Goal: Information Seeking & Learning: Find specific page/section

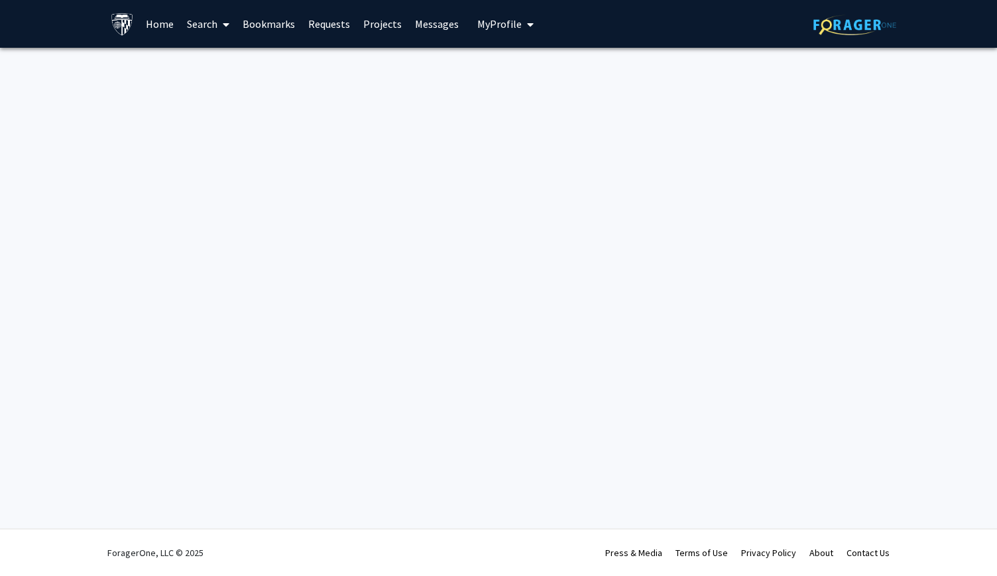
click at [208, 26] on link "Search" at bounding box center [208, 24] width 56 height 46
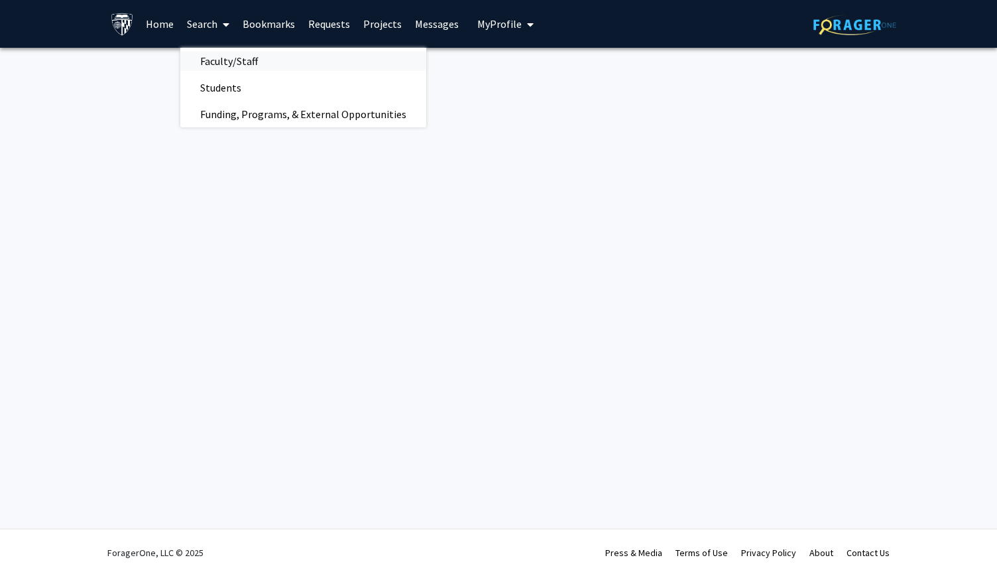
click at [217, 64] on span "Faculty/Staff" at bounding box center [228, 61] width 97 height 27
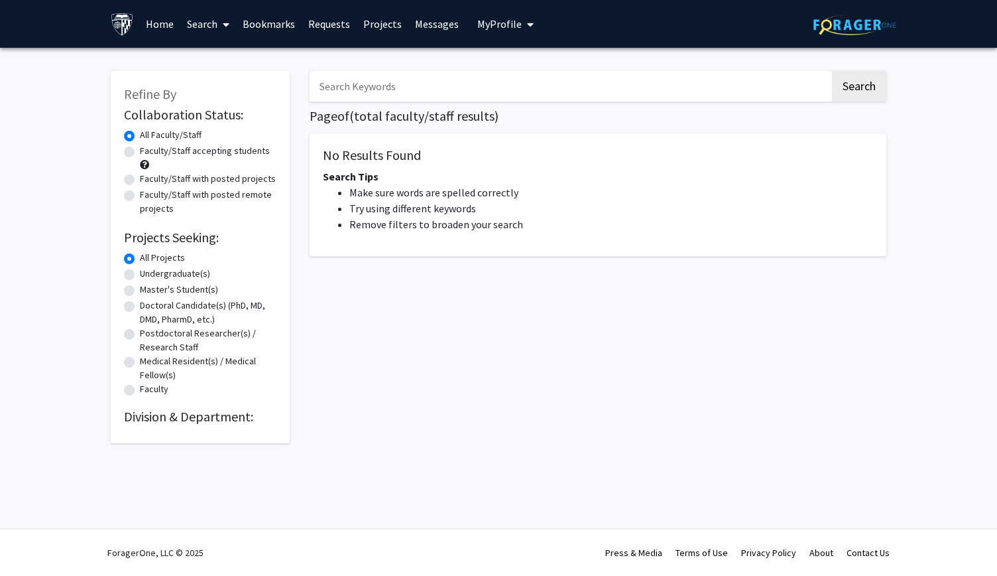
click at [454, 99] on input "Search Keywords" at bounding box center [570, 86] width 521 height 31
click at [497, 71] on button "Search" at bounding box center [859, 86] width 54 height 31
click at [497, 83] on button "Search" at bounding box center [859, 86] width 54 height 31
click at [497, 88] on button "Search" at bounding box center [859, 86] width 54 height 31
click at [497, 103] on div "denis wirtz Search Page of ( total faculty/staff results) No Results Found Sear…" at bounding box center [598, 250] width 597 height 385
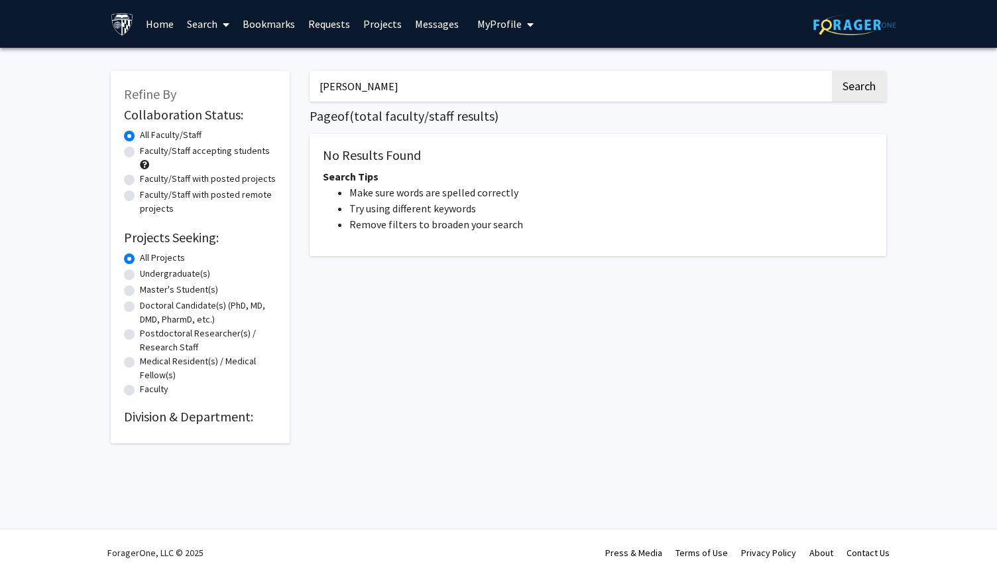
click at [497, 96] on input "denis wirtz" at bounding box center [570, 86] width 521 height 31
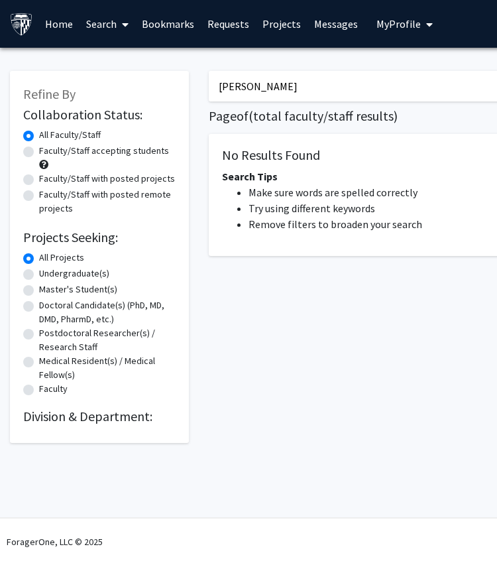
click at [249, 86] on input "denis wirtz" at bounding box center [469, 86] width 521 height 31
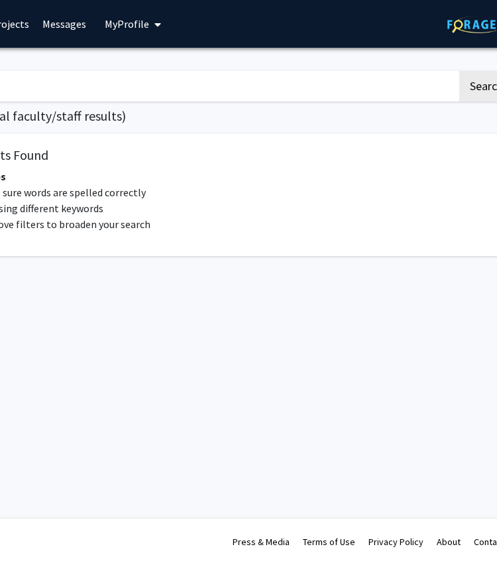
scroll to position [0, 277]
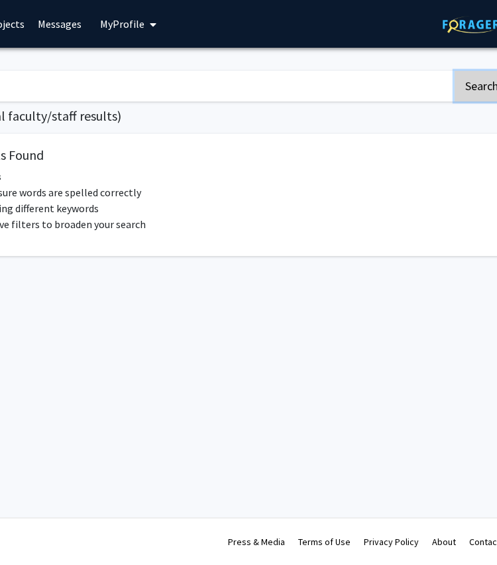
click at [476, 88] on button "Search" at bounding box center [482, 86] width 54 height 31
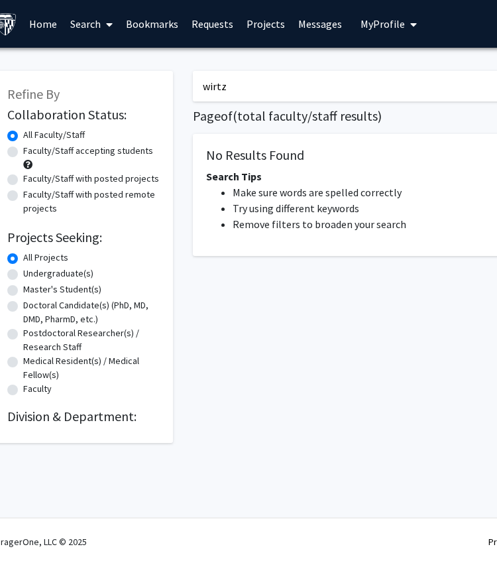
scroll to position [0, 13]
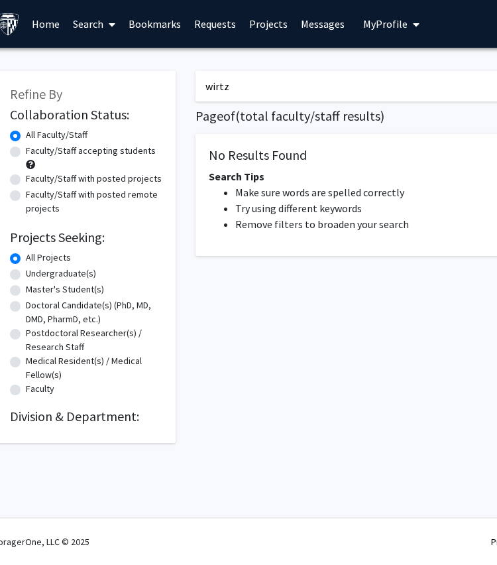
click at [282, 95] on input "wirtz" at bounding box center [456, 86] width 521 height 31
type input "w"
type input "[PERSON_NAME]"
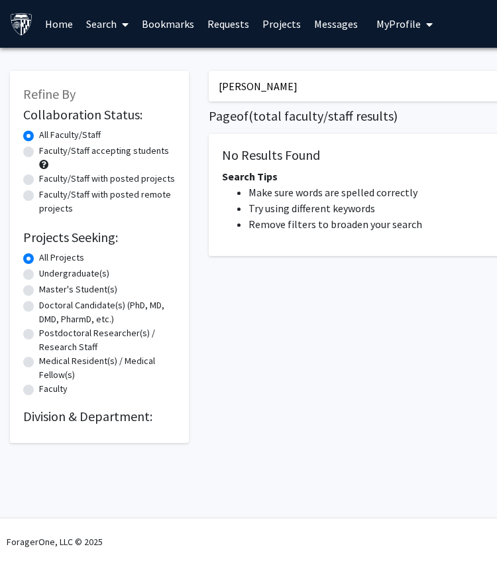
scroll to position [0, 298]
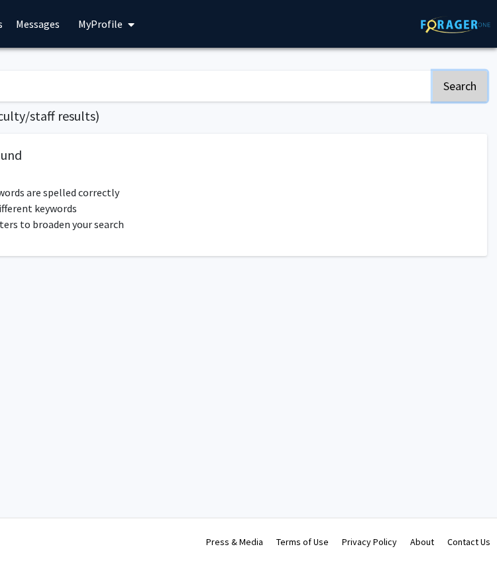
click at [450, 78] on button "Search" at bounding box center [460, 86] width 54 height 31
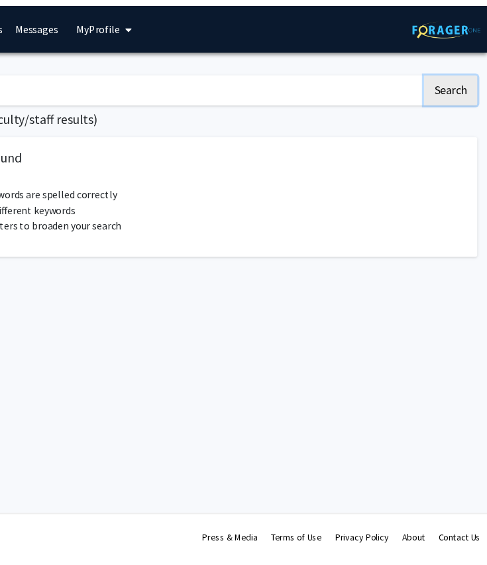
scroll to position [0, 0]
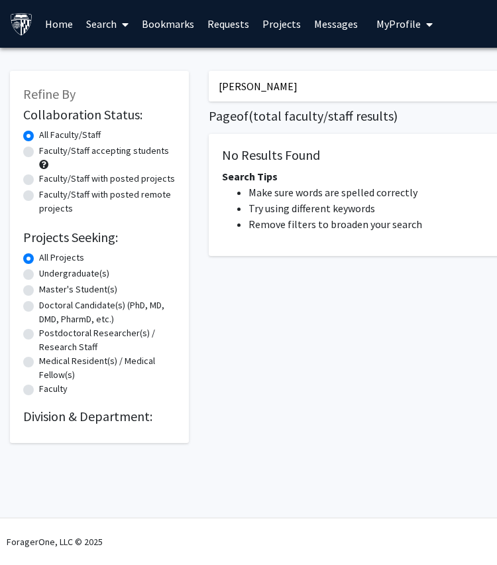
click at [53, 25] on link "Home" at bounding box center [58, 24] width 41 height 46
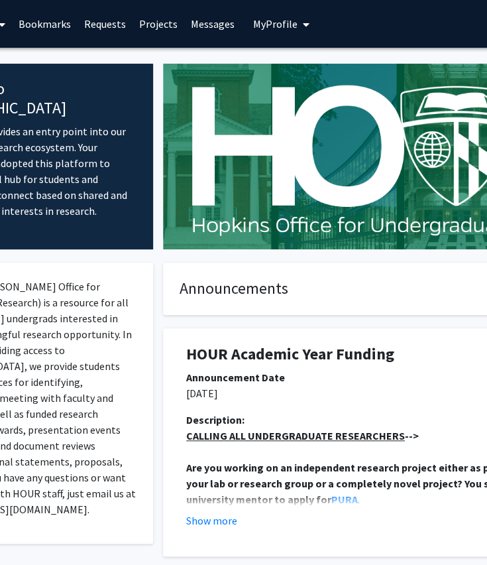
scroll to position [0, 111]
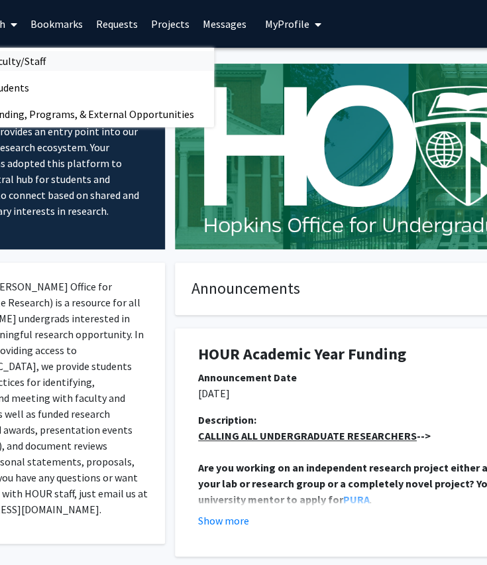
click at [40, 57] on span "Faculty/Staff" at bounding box center [16, 61] width 97 height 27
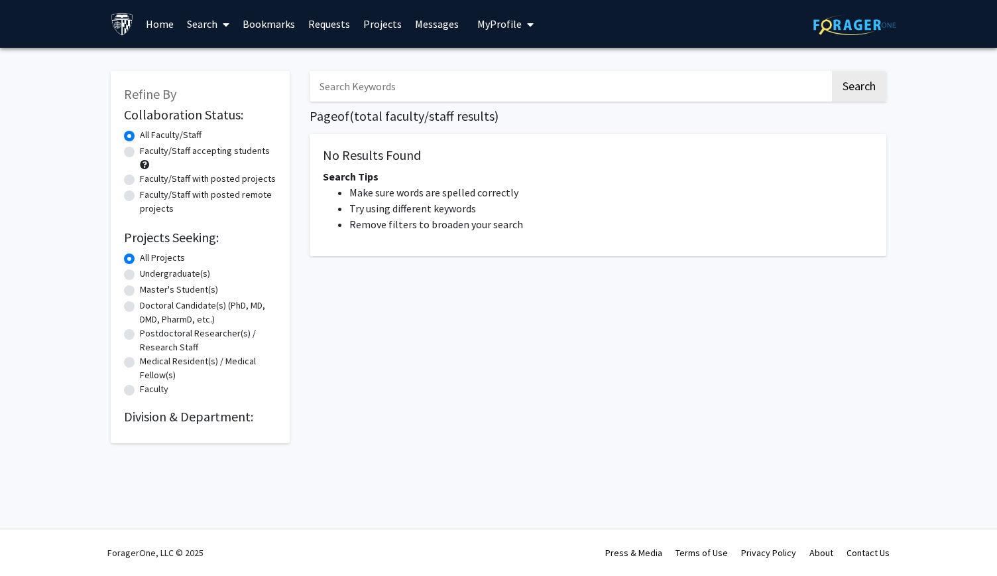
click at [497, 90] on input "Search Keywords" at bounding box center [570, 86] width 521 height 31
type input "carl"
click at [497, 71] on button "Search" at bounding box center [859, 86] width 54 height 31
click at [497, 86] on button "Search" at bounding box center [859, 86] width 54 height 31
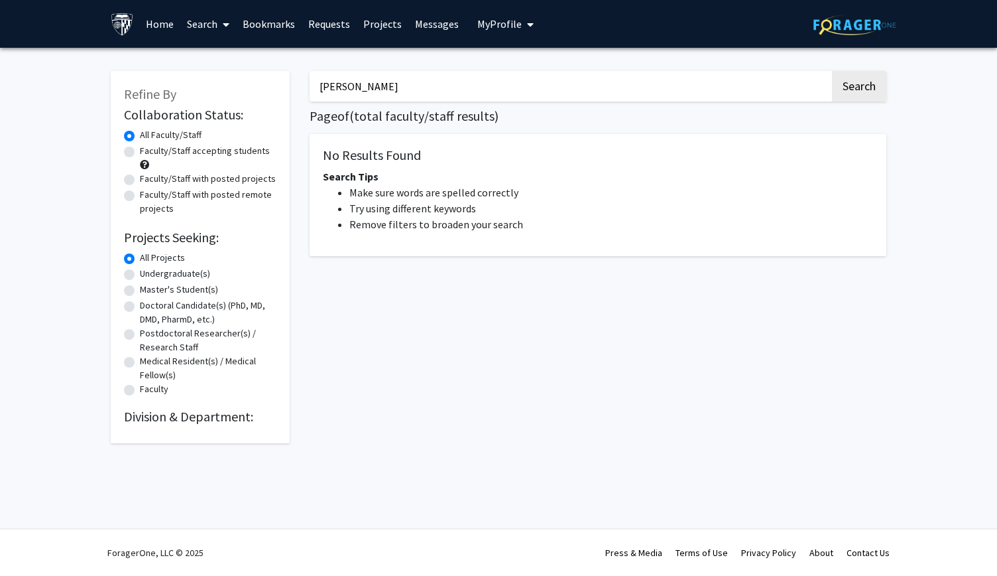
click at [202, 31] on link "Search" at bounding box center [208, 24] width 56 height 46
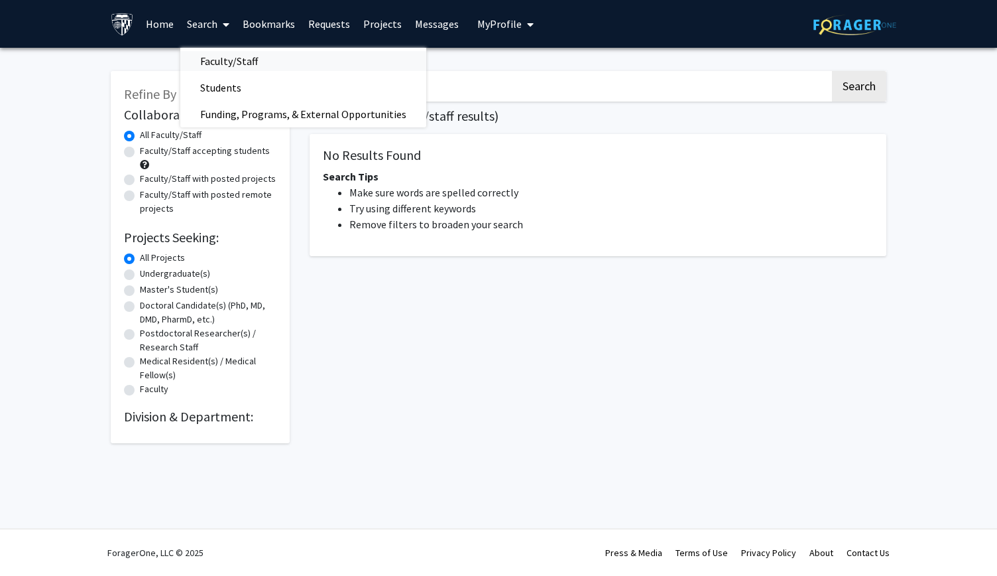
click at [218, 64] on span "Faculty/Staff" at bounding box center [228, 61] width 97 height 27
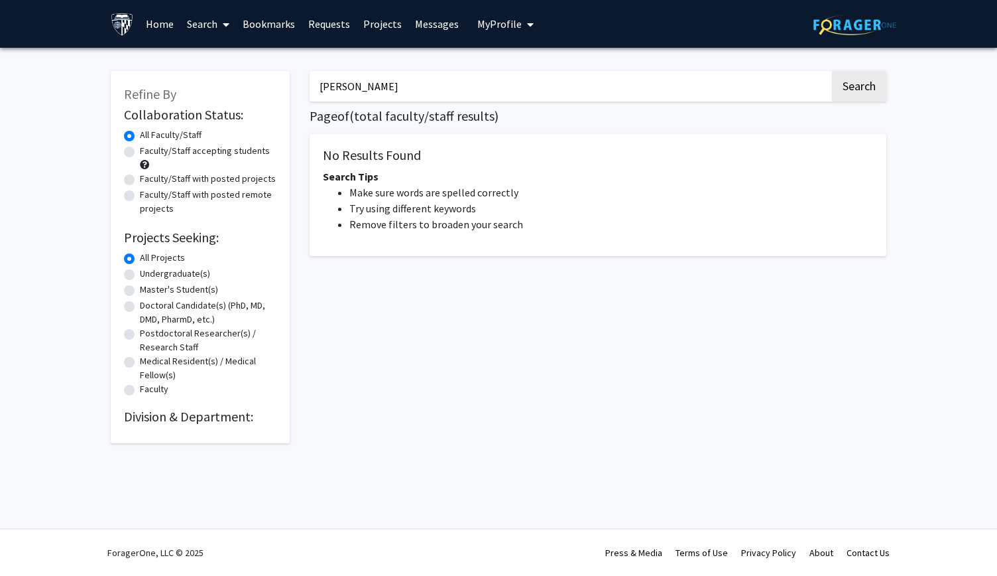
click at [260, 17] on link "Bookmarks" at bounding box center [269, 24] width 66 height 46
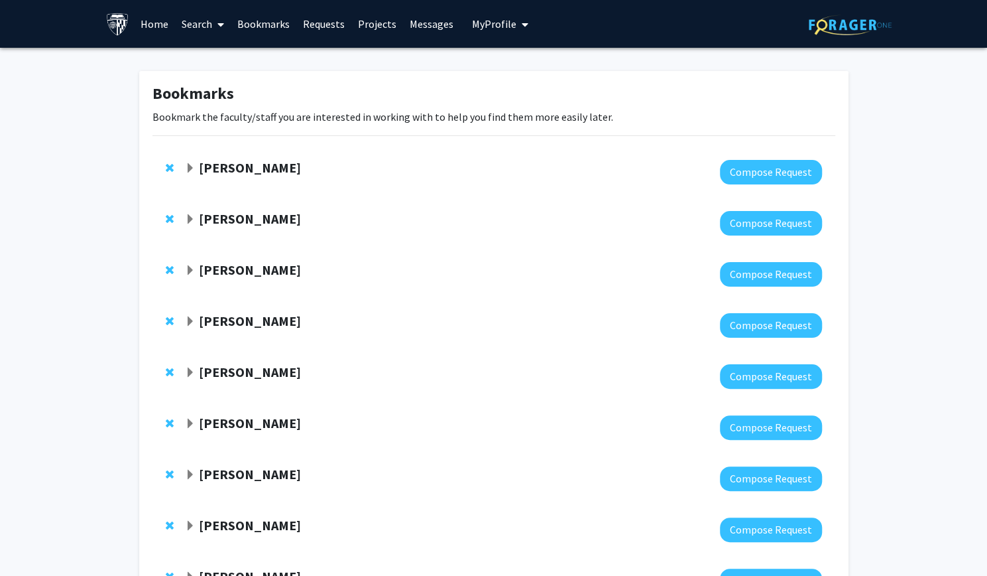
click at [192, 21] on link "Search" at bounding box center [203, 24] width 56 height 46
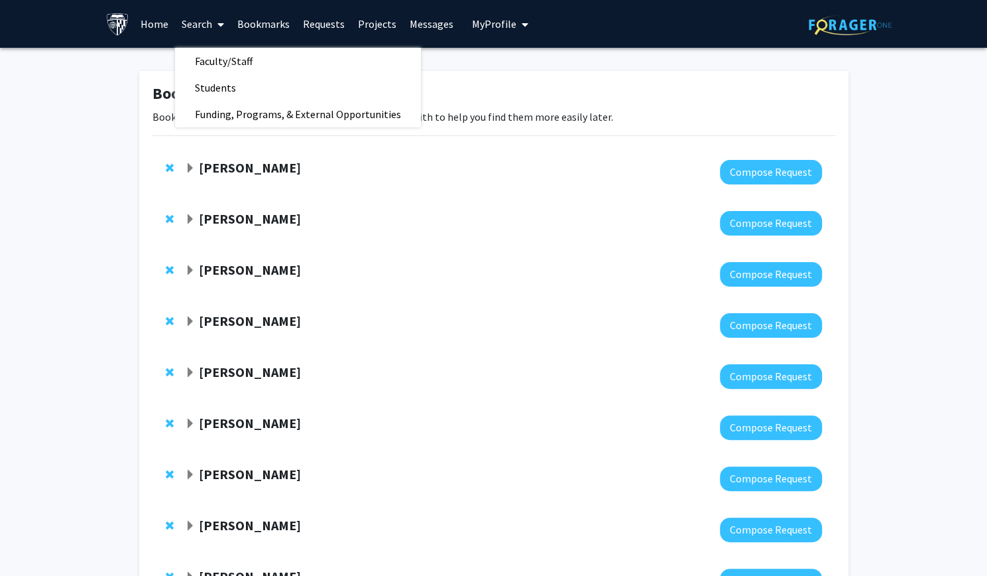
click at [154, 29] on link "Home" at bounding box center [154, 24] width 41 height 46
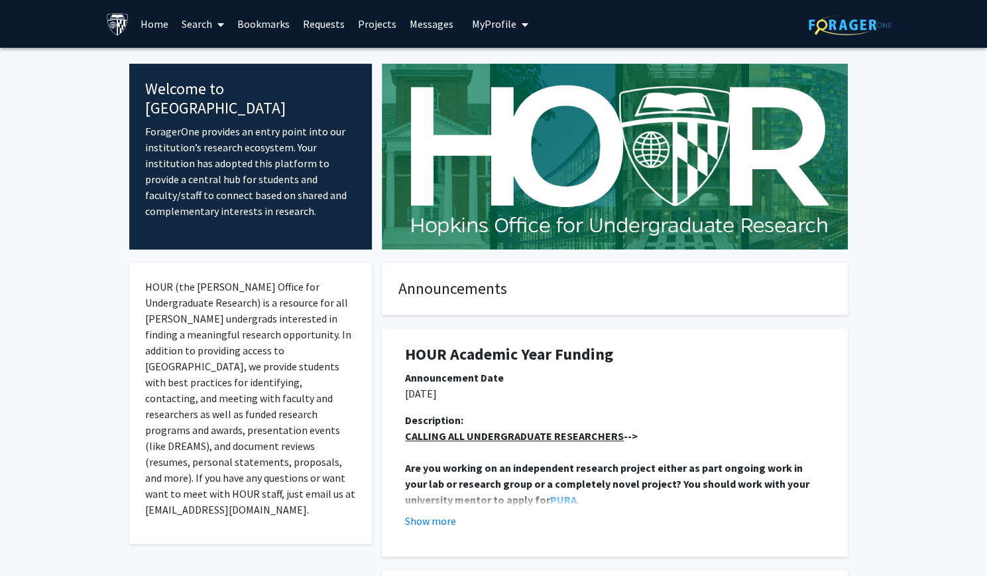
click at [125, 22] on img at bounding box center [117, 24] width 23 height 23
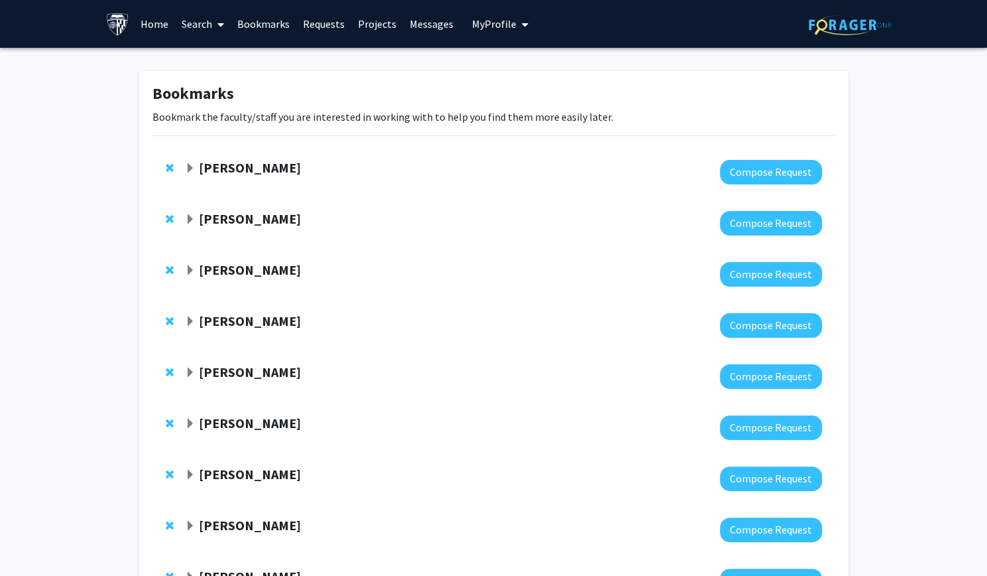
click at [201, 23] on link "Search" at bounding box center [203, 24] width 56 height 46
click at [221, 63] on span "Faculty/Staff" at bounding box center [223, 61] width 97 height 27
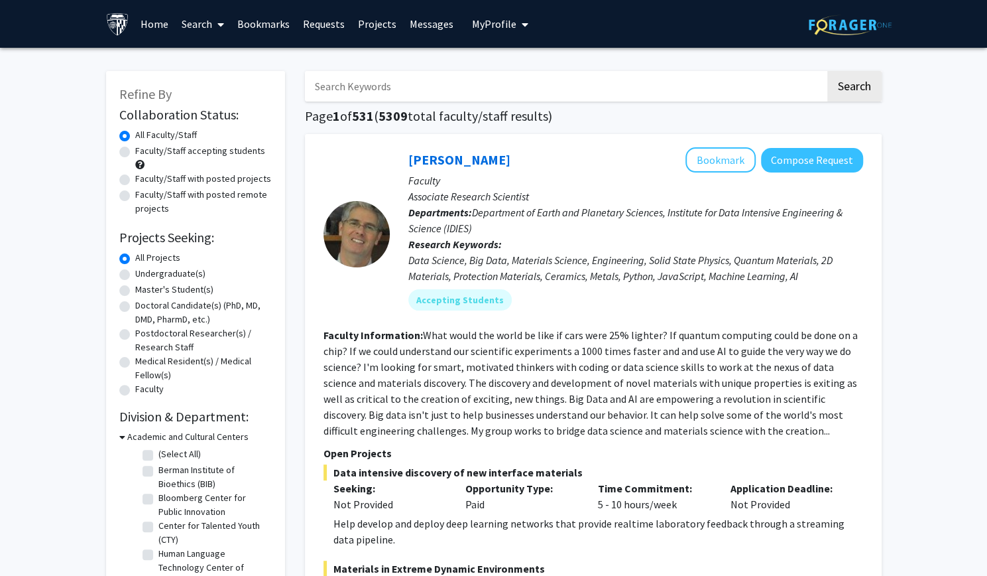
click at [151, 273] on label "Undergraduate(s)" at bounding box center [170, 274] width 70 height 14
click at [144, 273] on input "Undergraduate(s)" at bounding box center [139, 271] width 9 height 9
radio input "true"
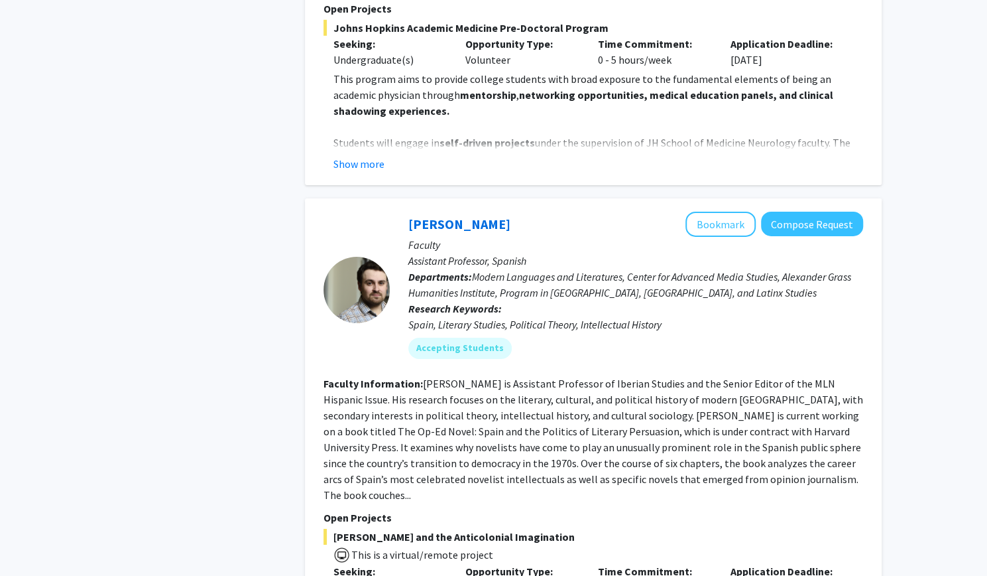
scroll to position [5587, 0]
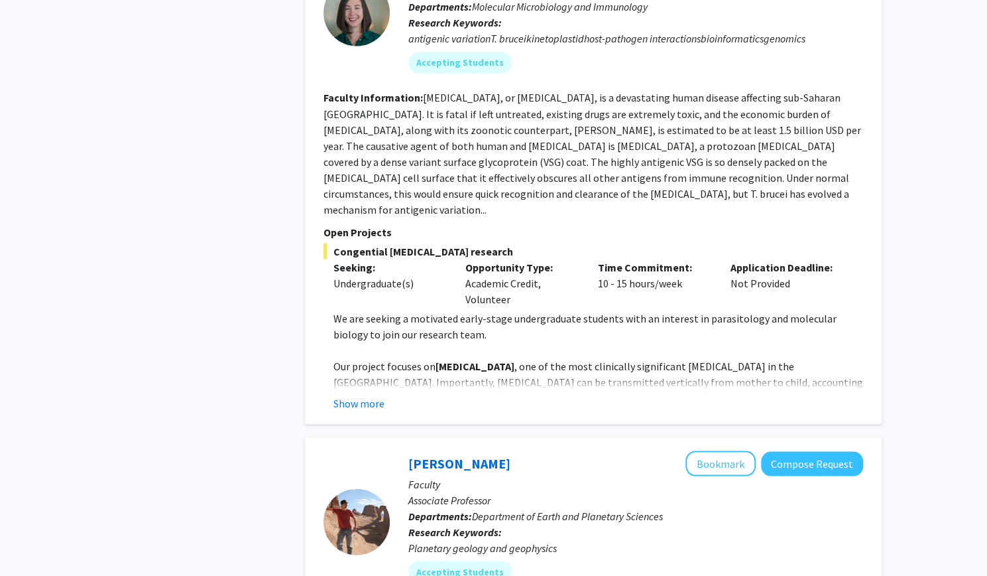
scroll to position [1371, 0]
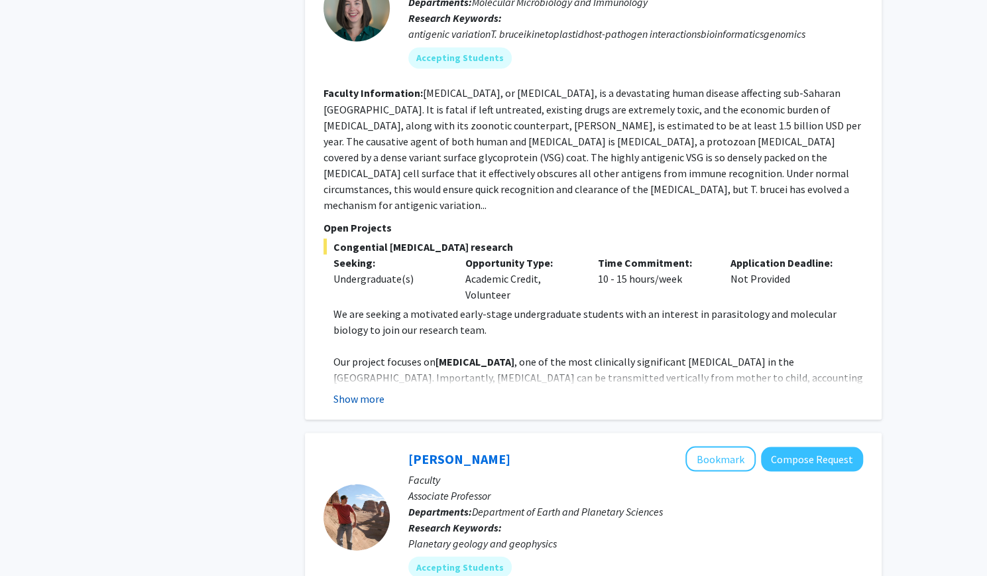
click at [365, 390] on button "Show more" at bounding box center [359, 398] width 51 height 16
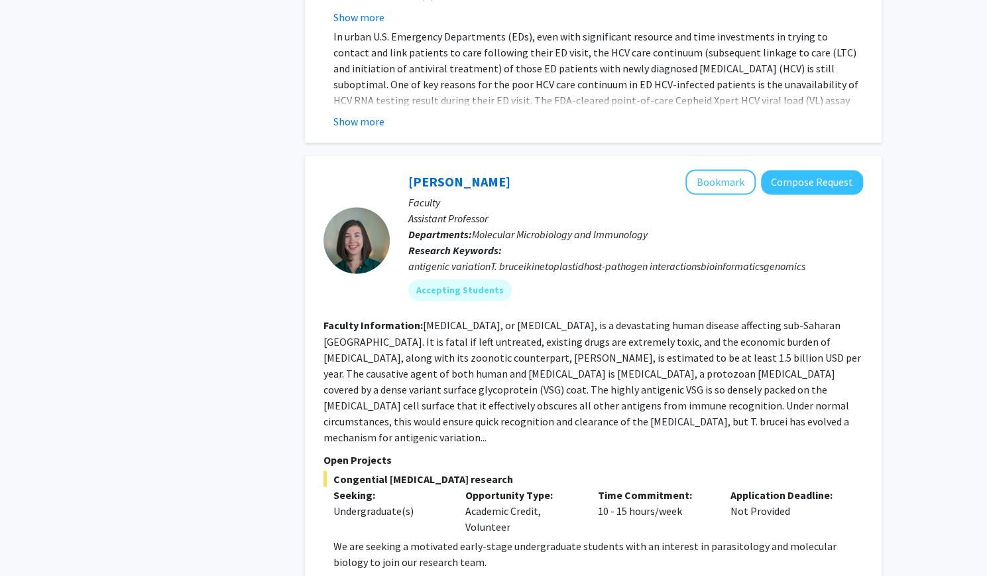
scroll to position [1141, 0]
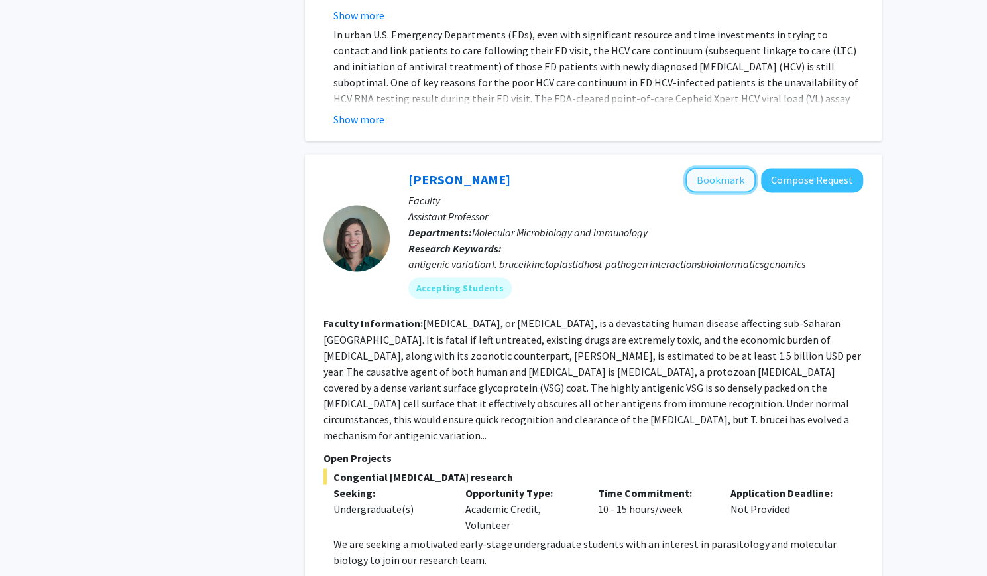
click at [506, 167] on button "Bookmark" at bounding box center [721, 179] width 70 height 25
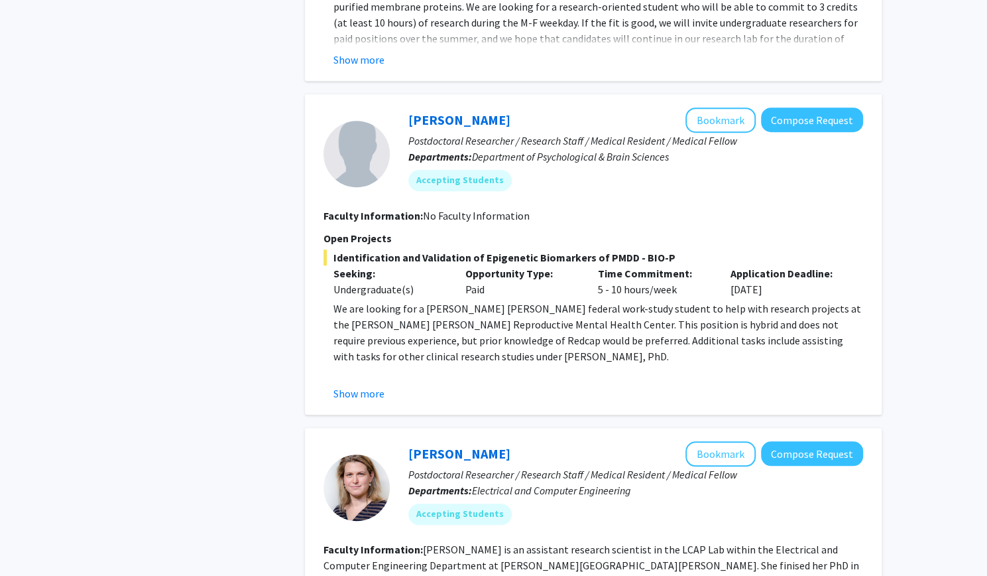
scroll to position [3409, 0]
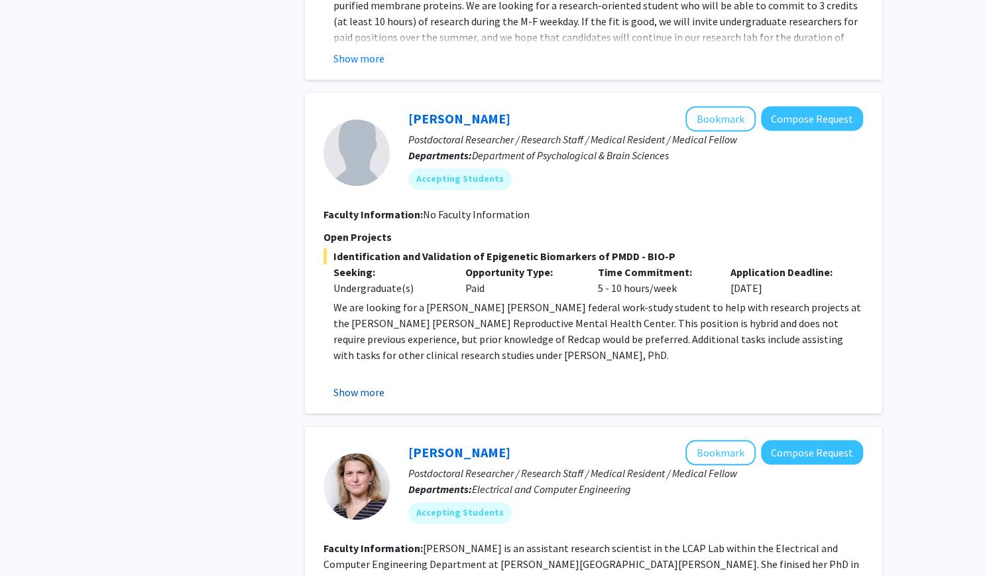
click at [354, 384] on button "Show more" at bounding box center [359, 392] width 51 height 16
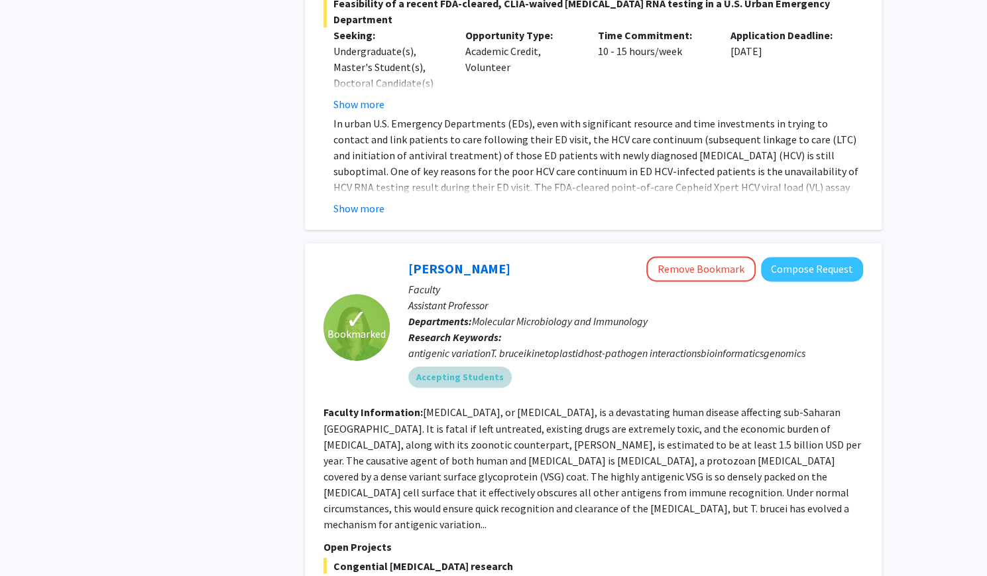
scroll to position [1181, 0]
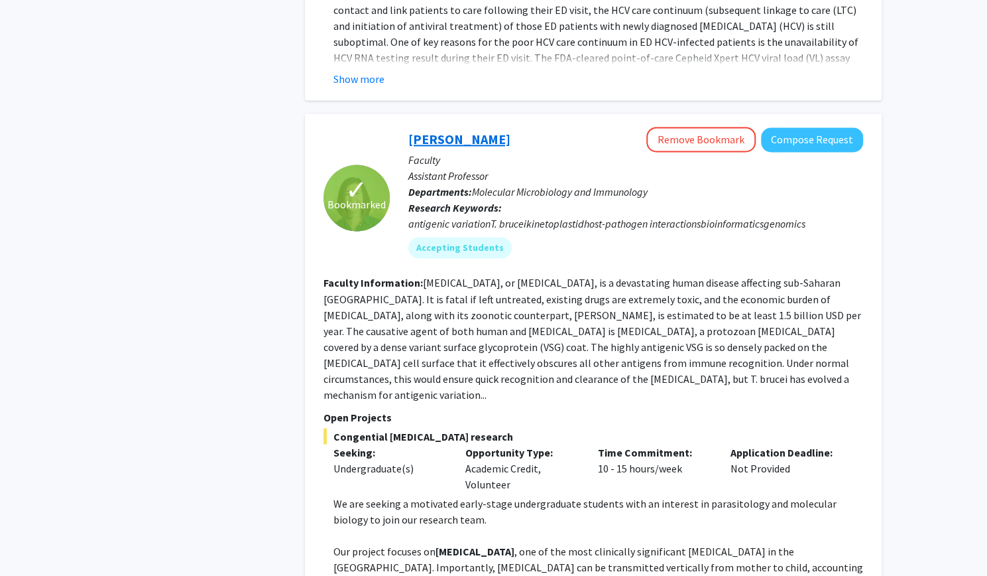
click at [431, 131] on link "Monica Mugnier" at bounding box center [459, 139] width 102 height 17
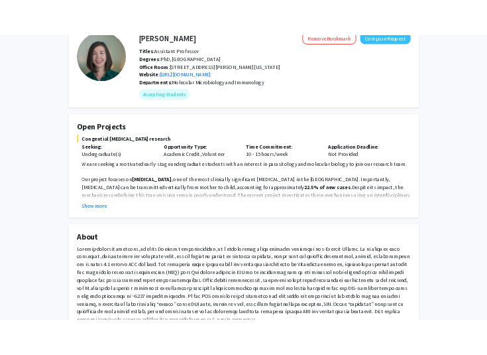
scroll to position [82, 0]
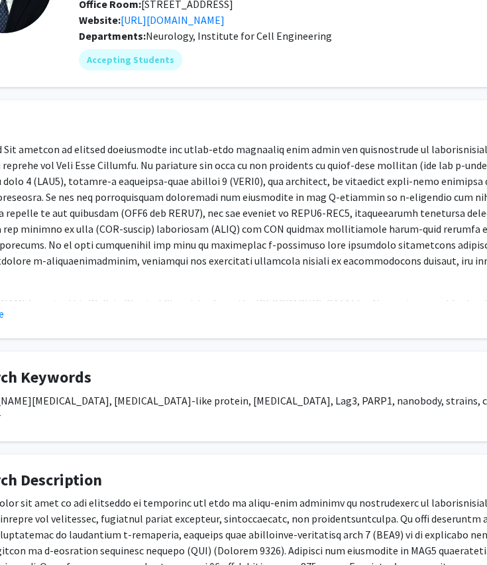
scroll to position [141, 107]
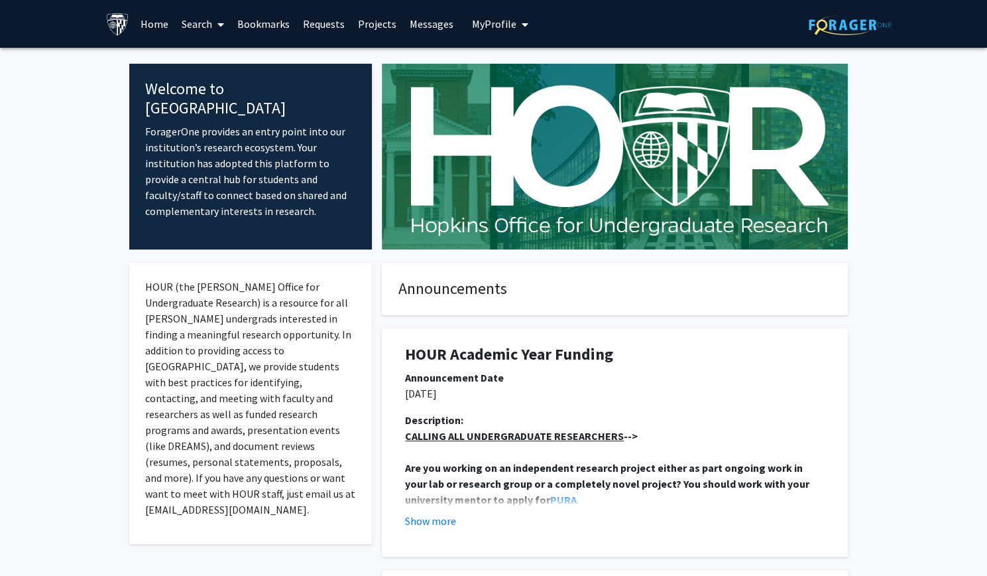
click at [149, 27] on link "Home" at bounding box center [154, 24] width 41 height 46
click at [196, 27] on link "Search" at bounding box center [203, 24] width 56 height 46
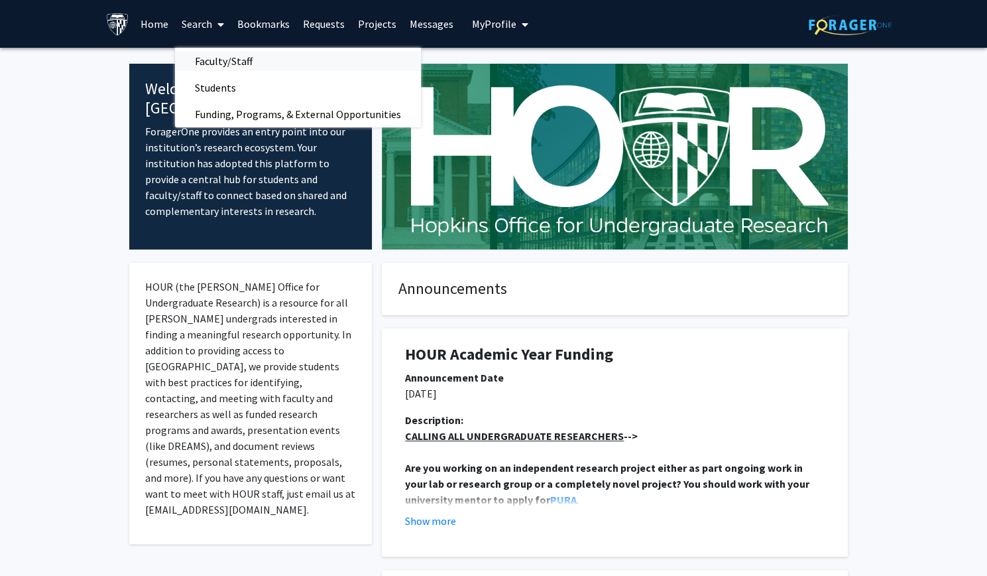
click at [219, 55] on span "Faculty/Staff" at bounding box center [223, 61] width 97 height 27
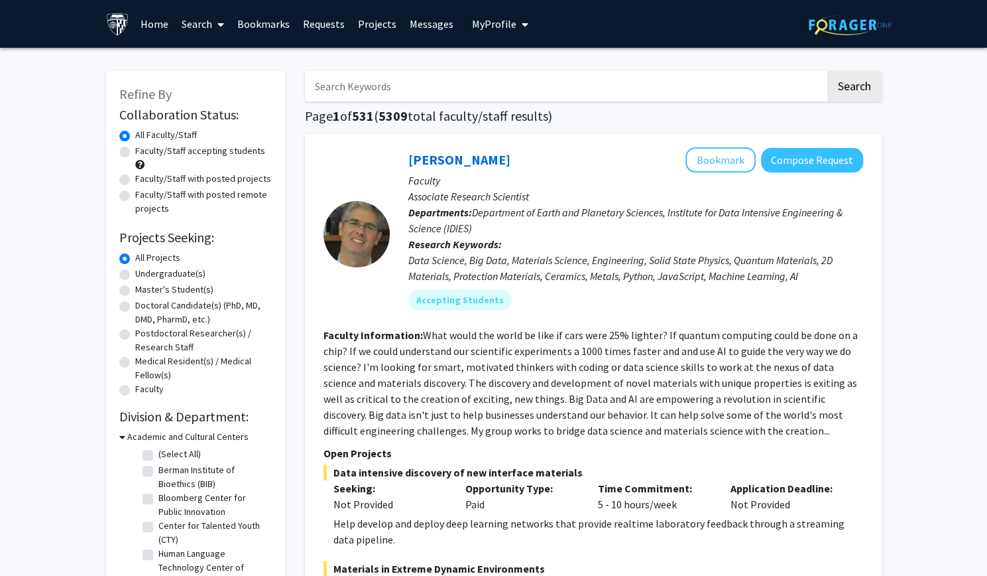
click at [349, 84] on input "Search Keywords" at bounding box center [565, 86] width 521 height 31
type input "[PERSON_NAME]"
click at [817, 158] on button "Compose Request" at bounding box center [812, 160] width 102 height 25
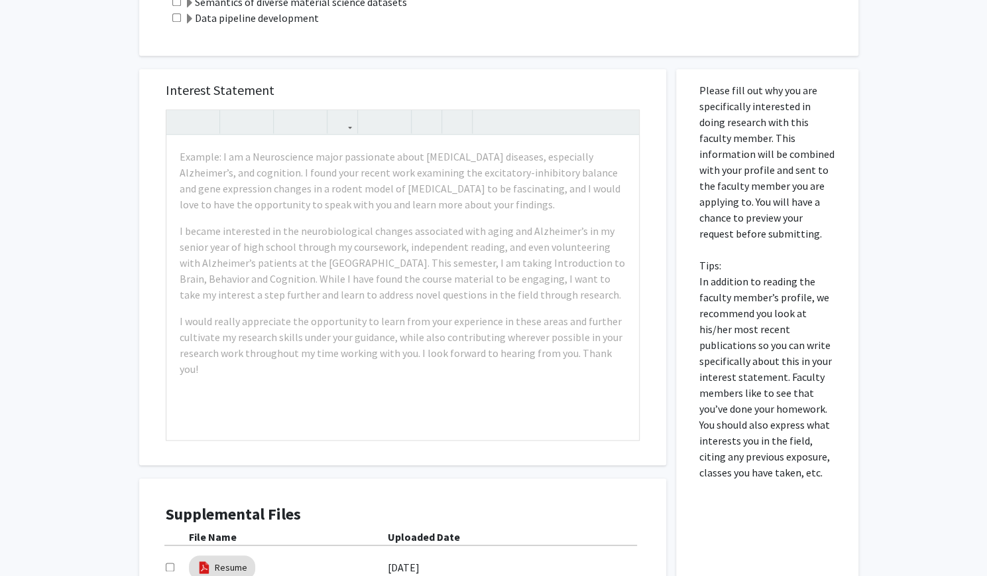
scroll to position [556, 0]
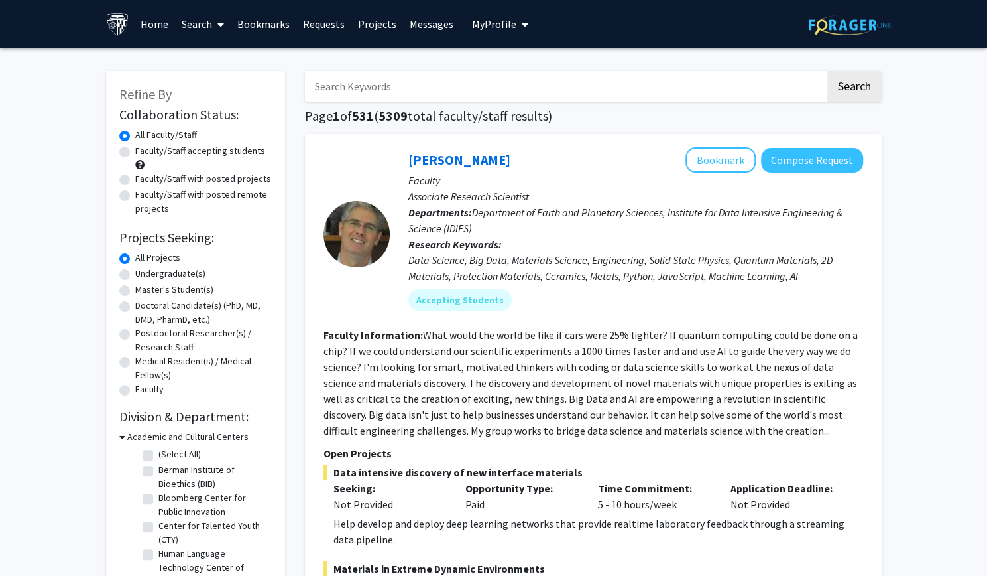
click at [371, 87] on input "Search Keywords" at bounding box center [565, 86] width 521 height 31
type input "[PERSON_NAME]"
click at [828, 71] on button "Search" at bounding box center [855, 86] width 54 height 31
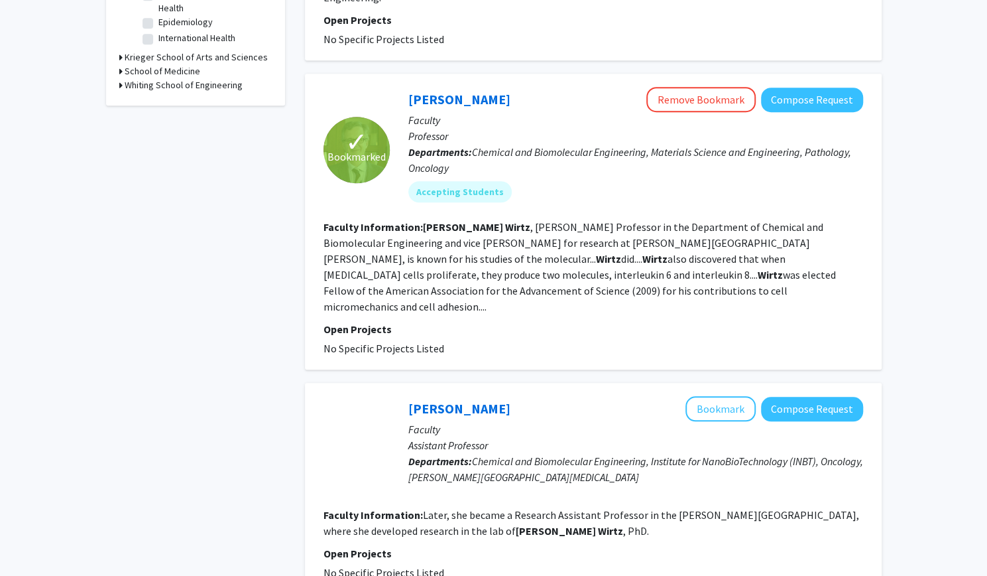
scroll to position [534, 0]
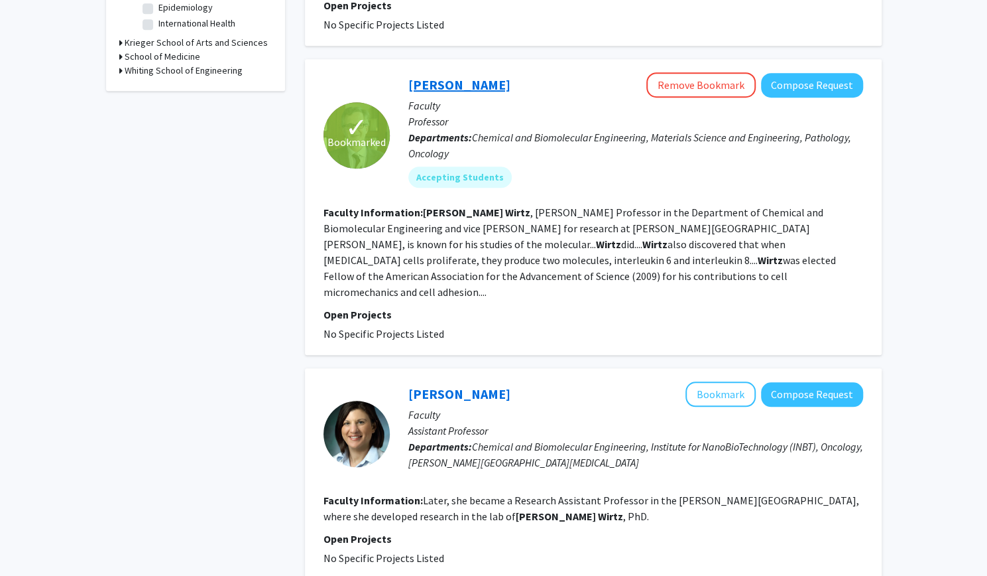
click at [428, 76] on link "[PERSON_NAME]" at bounding box center [459, 84] width 102 height 17
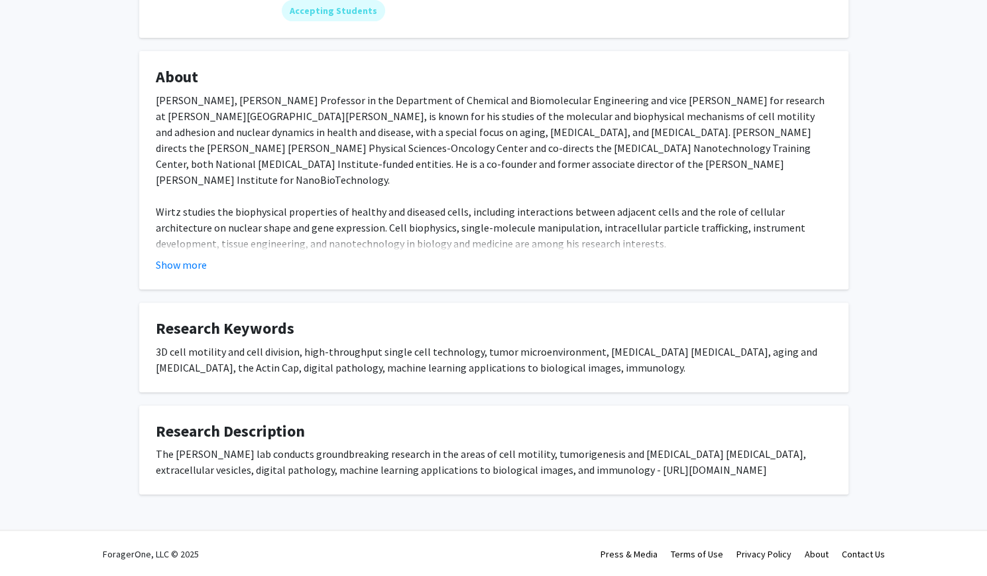
scroll to position [191, 0]
click at [171, 259] on button "Show more" at bounding box center [181, 263] width 51 height 16
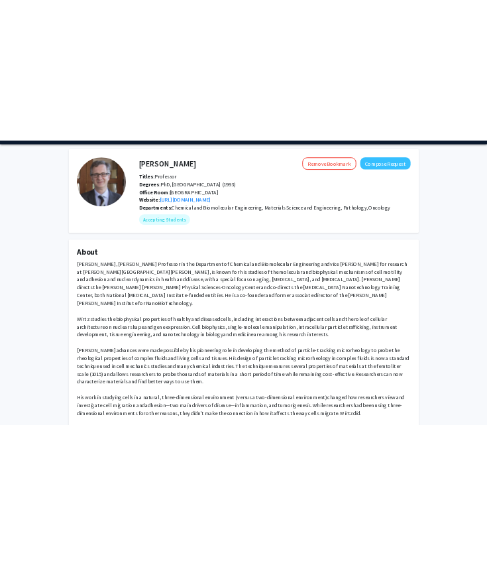
scroll to position [0, 0]
